Goal: Ask a question: Seek information or help from site administrators or community

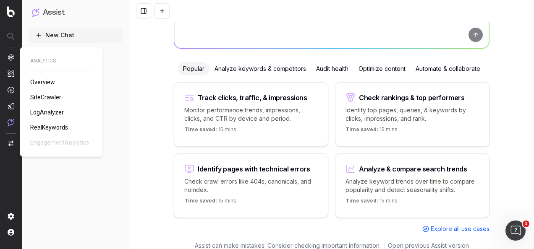
click at [36, 81] on span "Overview" at bounding box center [42, 82] width 25 height 7
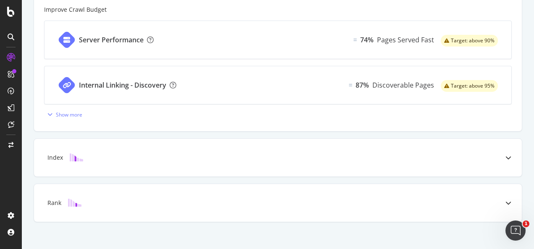
scroll to position [357, 0]
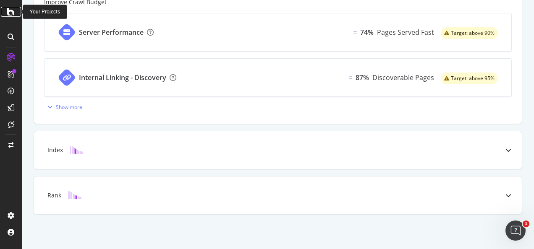
click at [10, 14] on icon at bounding box center [11, 12] width 8 height 10
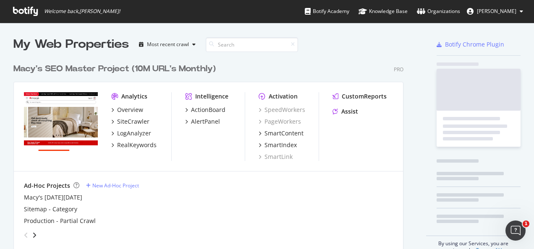
scroll to position [242, 521]
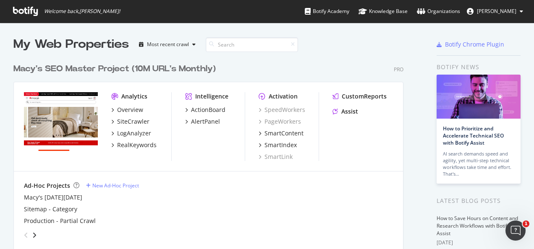
click at [65, 122] on img "grid" at bounding box center [61, 121] width 74 height 59
click at [134, 99] on div "Analytics" at bounding box center [134, 96] width 26 height 8
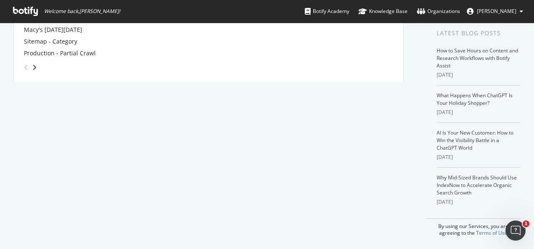
scroll to position [0, 0]
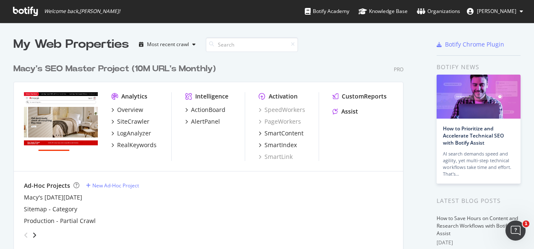
drag, startPoint x: 135, startPoint y: 94, endPoint x: 132, endPoint y: 102, distance: 9.0
click at [135, 94] on div "Analytics" at bounding box center [134, 96] width 26 height 8
click at [128, 110] on div "Overview" at bounding box center [130, 110] width 26 height 8
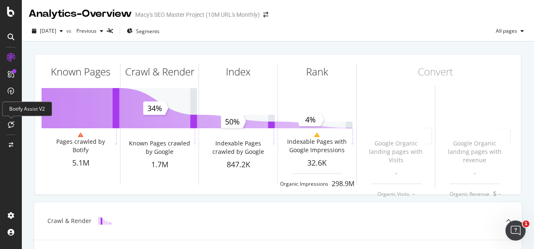
click at [10, 126] on icon at bounding box center [11, 124] width 6 height 7
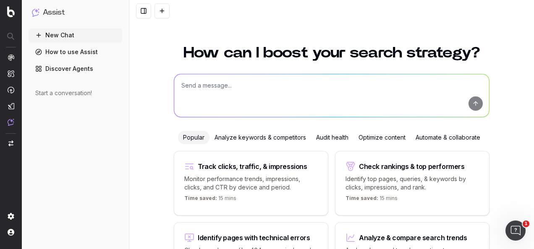
click at [227, 94] on textarea at bounding box center [331, 95] width 315 height 43
drag, startPoint x: 219, startPoint y: 88, endPoint x: 216, endPoint y: 83, distance: 6.0
click at [296, 83] on textarea "what are the different paths on the site?" at bounding box center [331, 95] width 315 height 43
type textarea "what are the different paths on the site? /shop is PLP, /product is PDP, what a…"
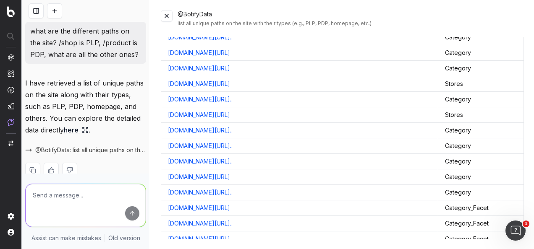
scroll to position [252, 0]
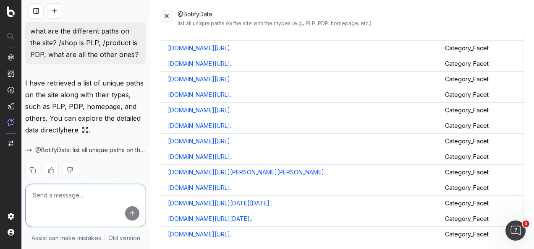
click at [70, 192] on textarea at bounding box center [86, 205] width 120 height 43
type textarea "i"
type textarea "how did you label Category_Facet"
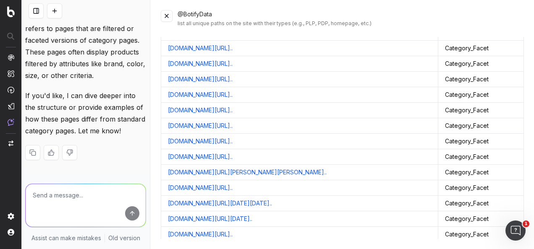
scroll to position [330, 0]
click at [109, 197] on textarea at bounding box center [86, 205] width 120 height 43
type textarea "dig deeper"
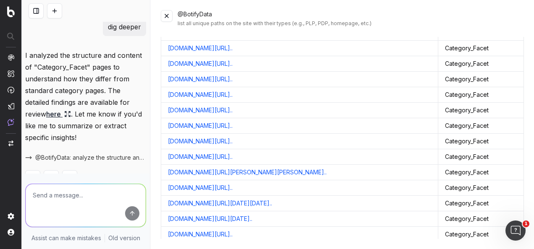
scroll to position [511, 0]
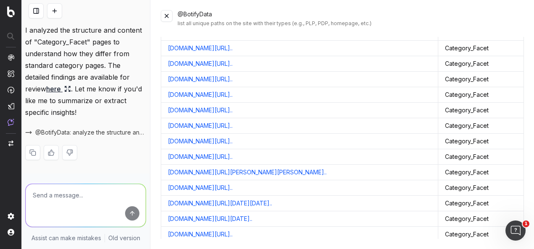
click at [57, 91] on link "here" at bounding box center [58, 89] width 25 height 12
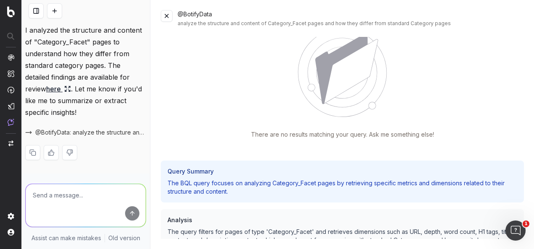
scroll to position [0, 0]
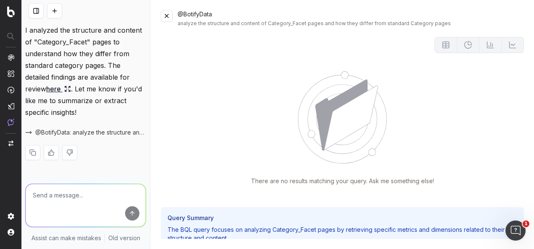
click at [310, 126] on img at bounding box center [341, 117] width 89 height 92
click at [111, 135] on span "@BotifyData: analyze the structure and content of Category_Facet pages and how …" at bounding box center [90, 132] width 111 height 8
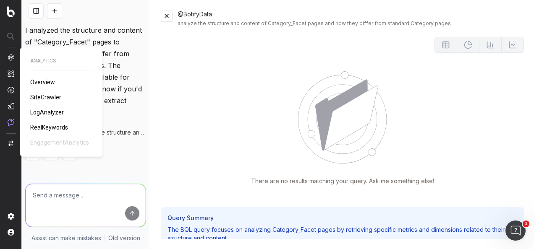
click at [42, 81] on span "Overview" at bounding box center [42, 82] width 25 height 7
